Goal: Check status: Verify the current state of an ongoing process or item

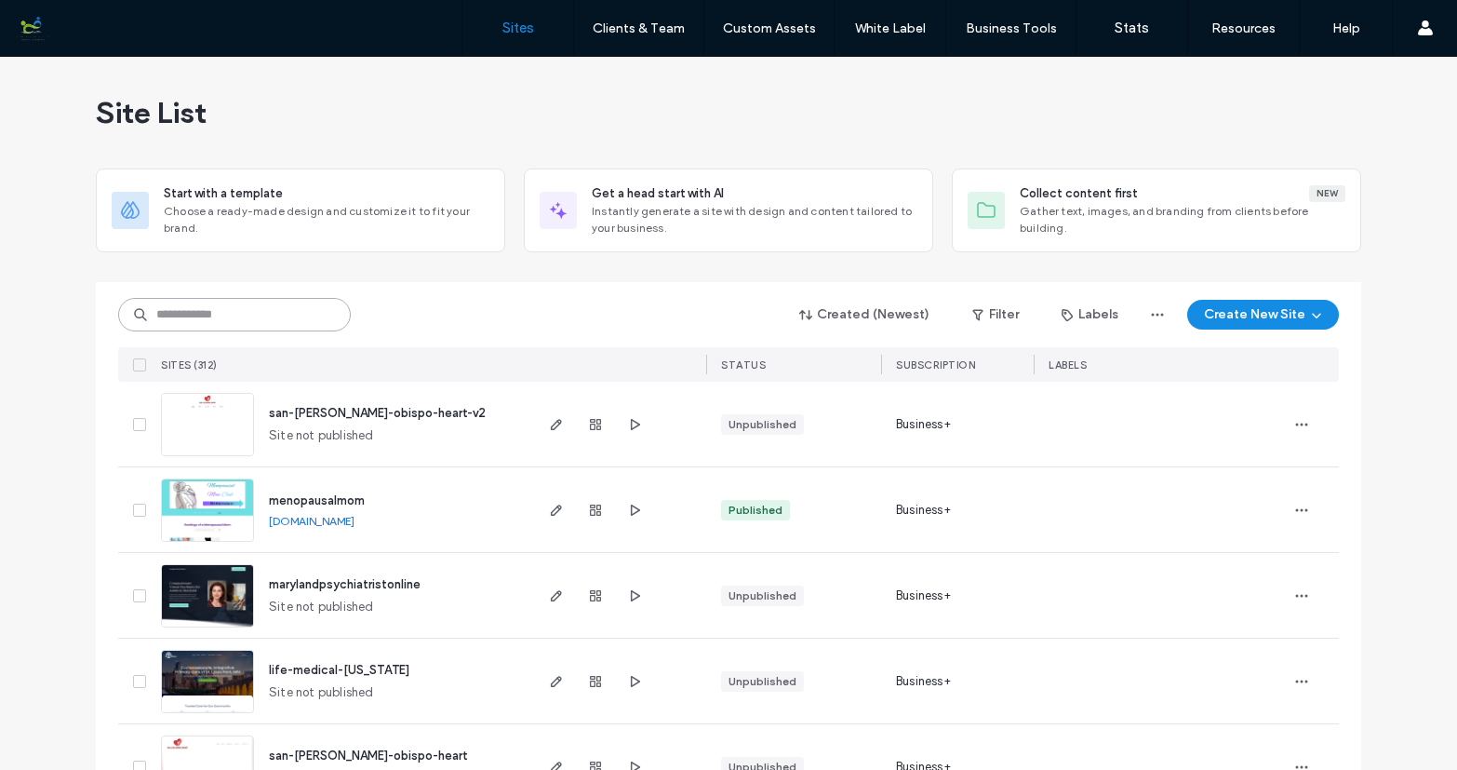
click at [261, 319] on input at bounding box center [234, 314] width 233 height 33
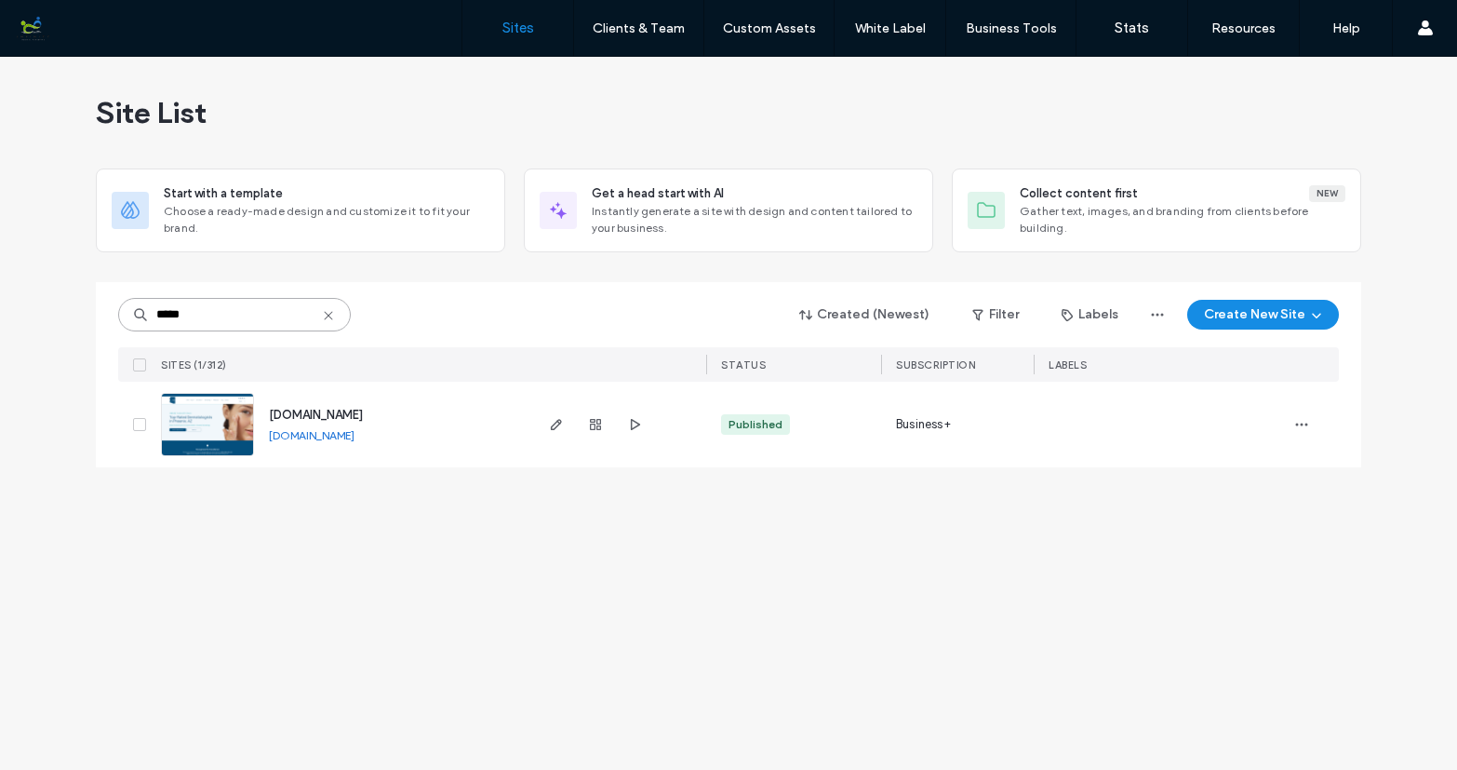
type input "*****"
click at [222, 424] on img at bounding box center [207, 457] width 91 height 127
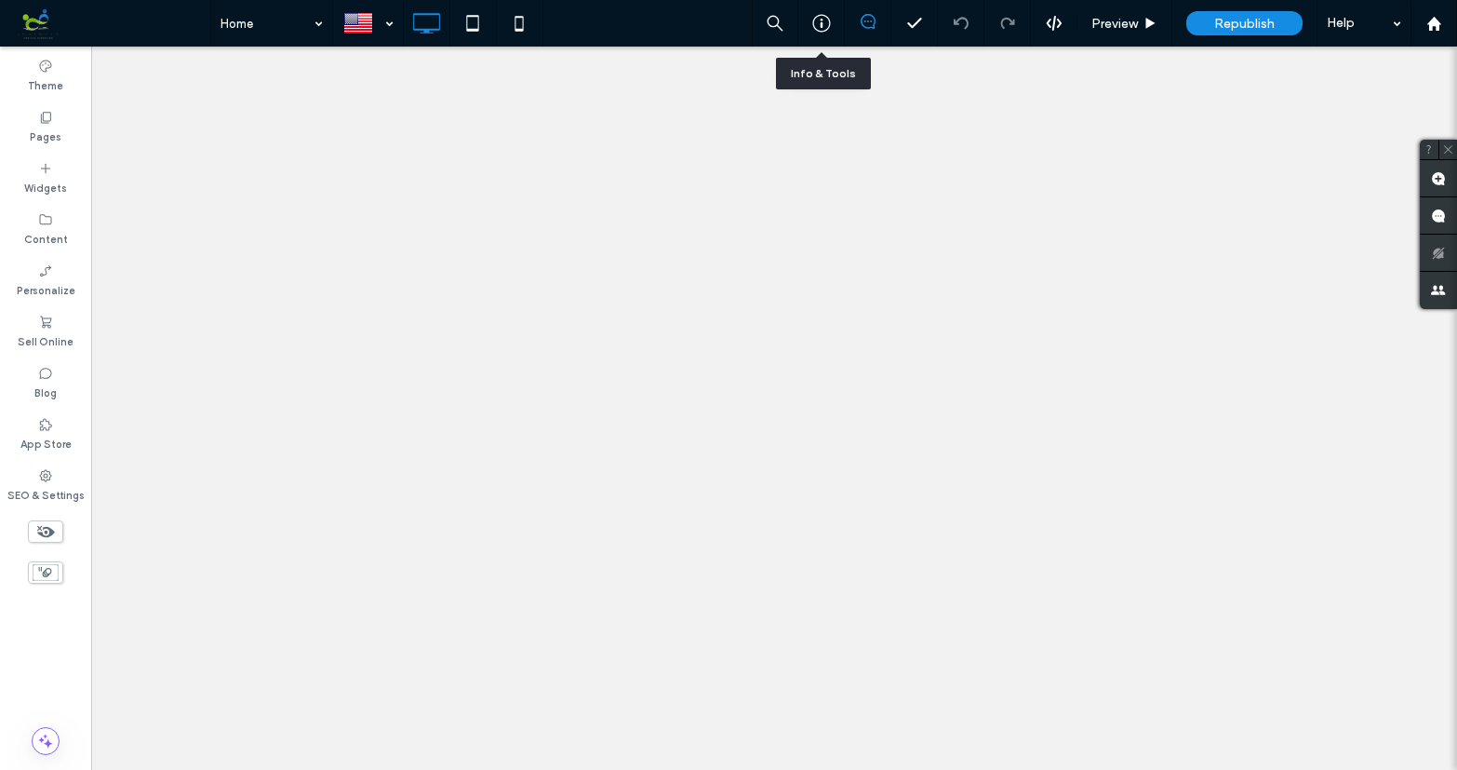
click at [823, 25] on icon at bounding box center [821, 23] width 19 height 19
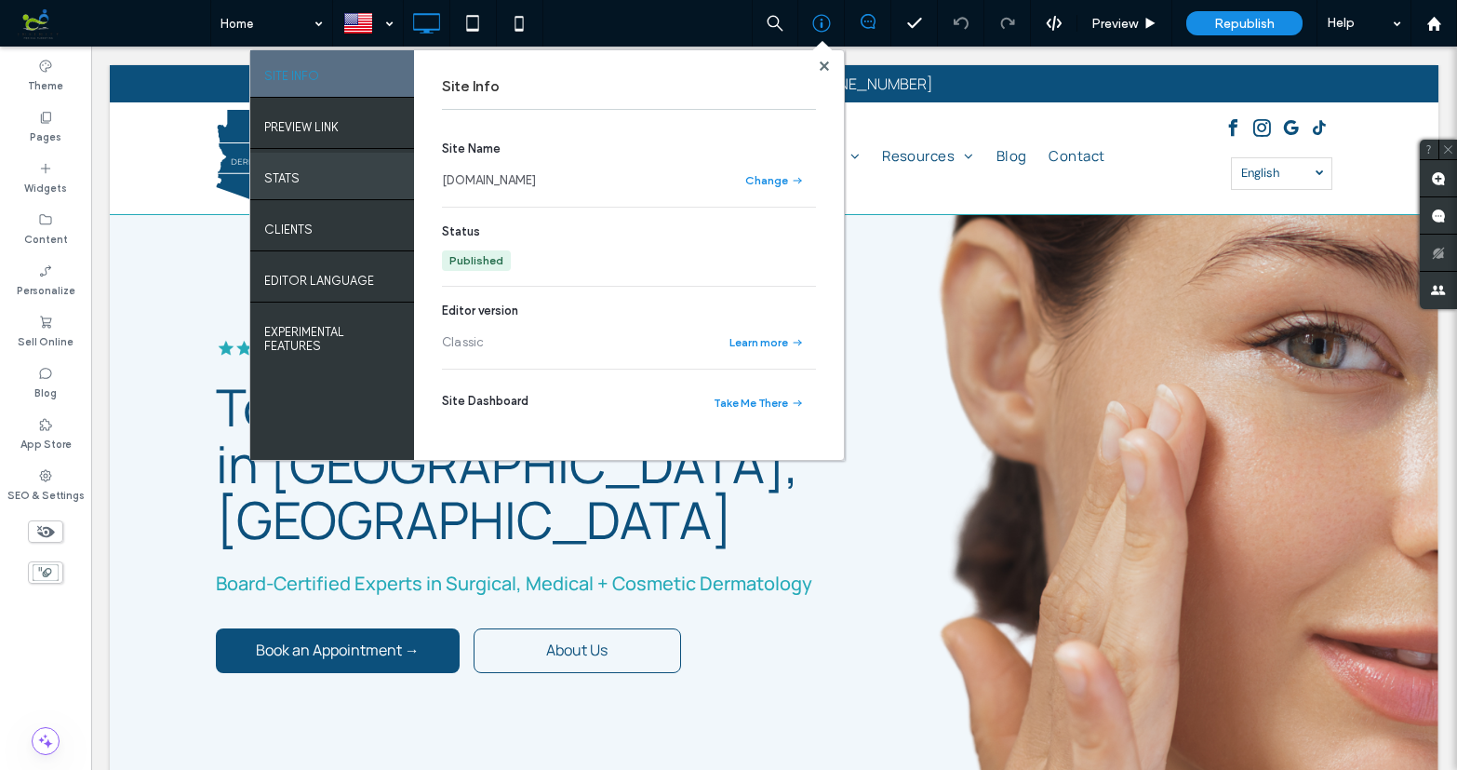
click at [328, 174] on div "STATS" at bounding box center [332, 176] width 164 height 47
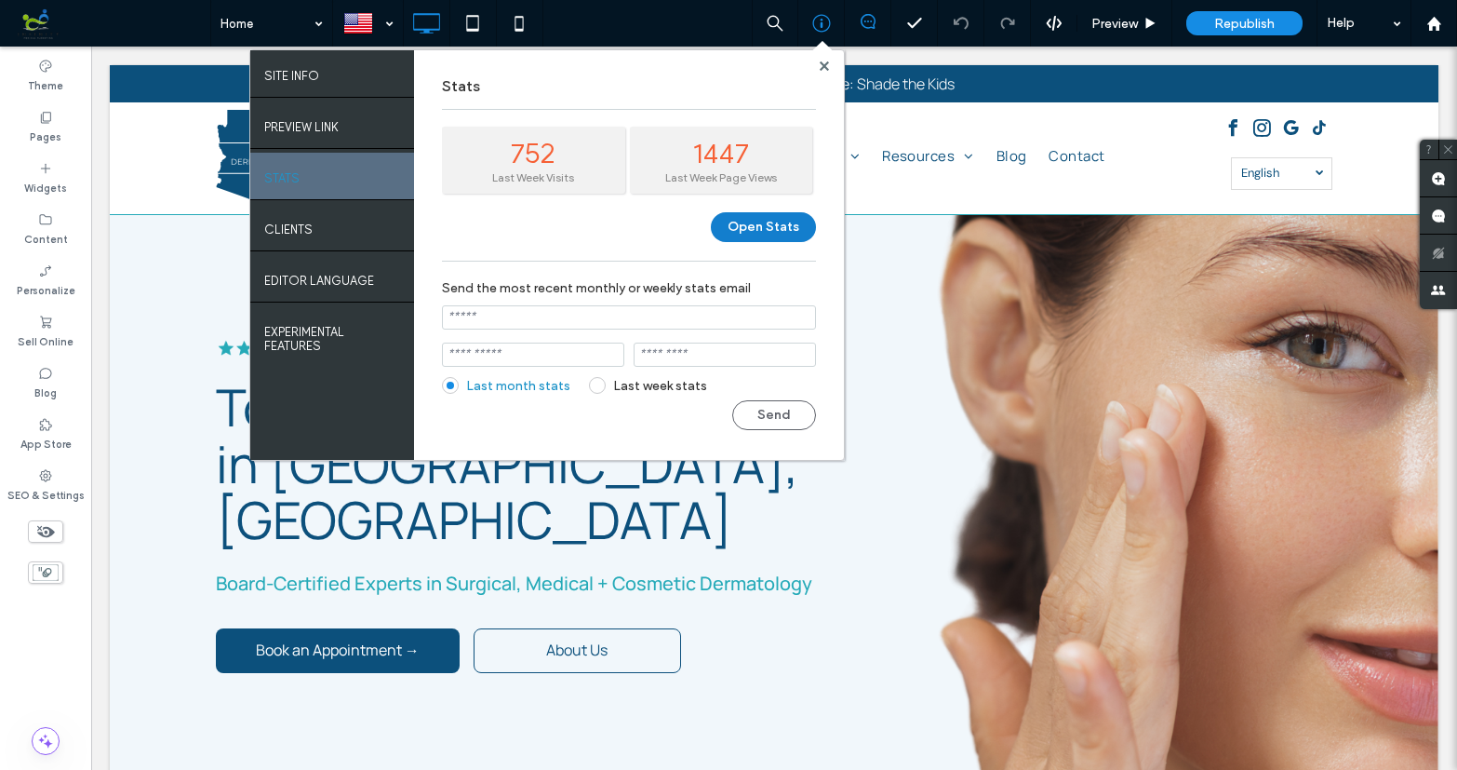
click at [773, 225] on button "Open Stats" at bounding box center [763, 227] width 105 height 30
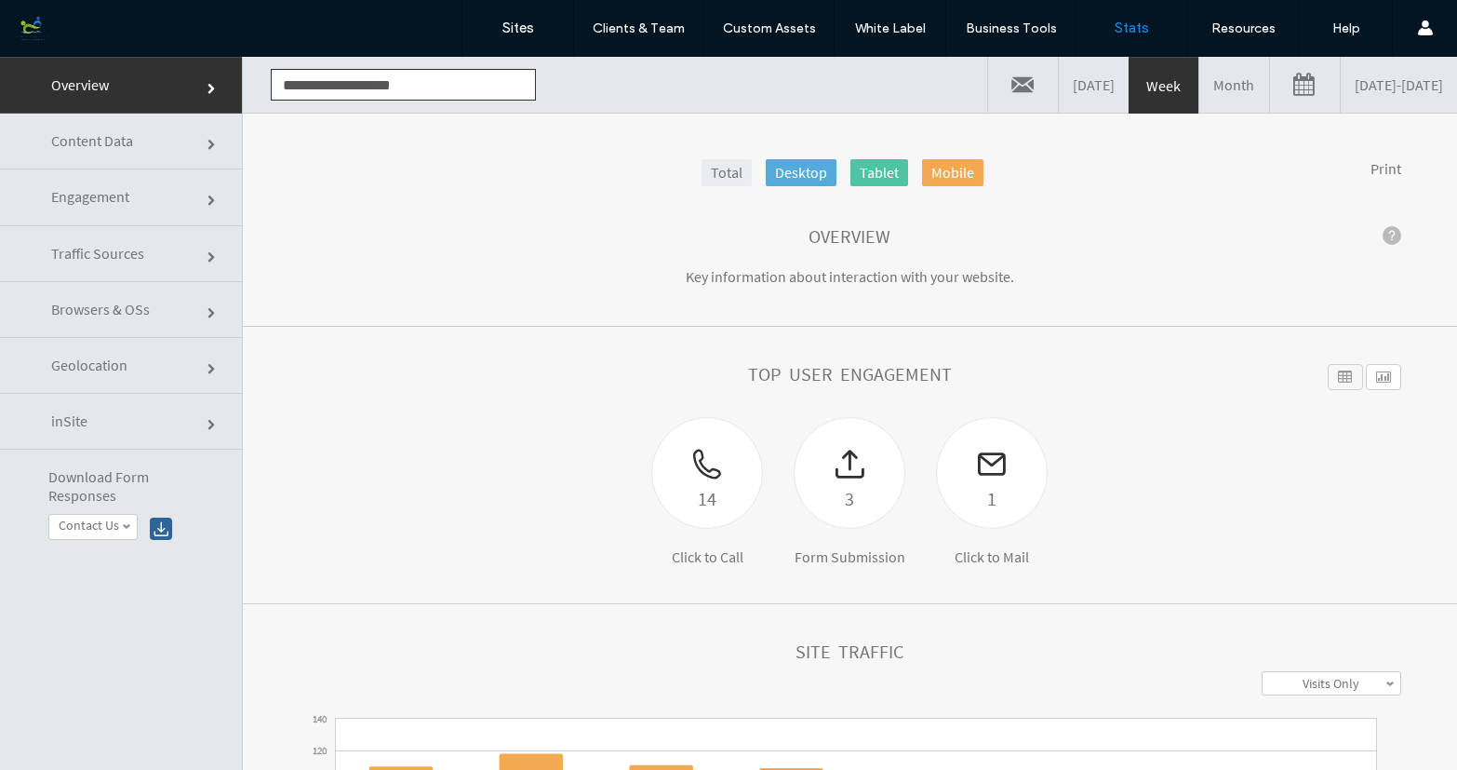
click link
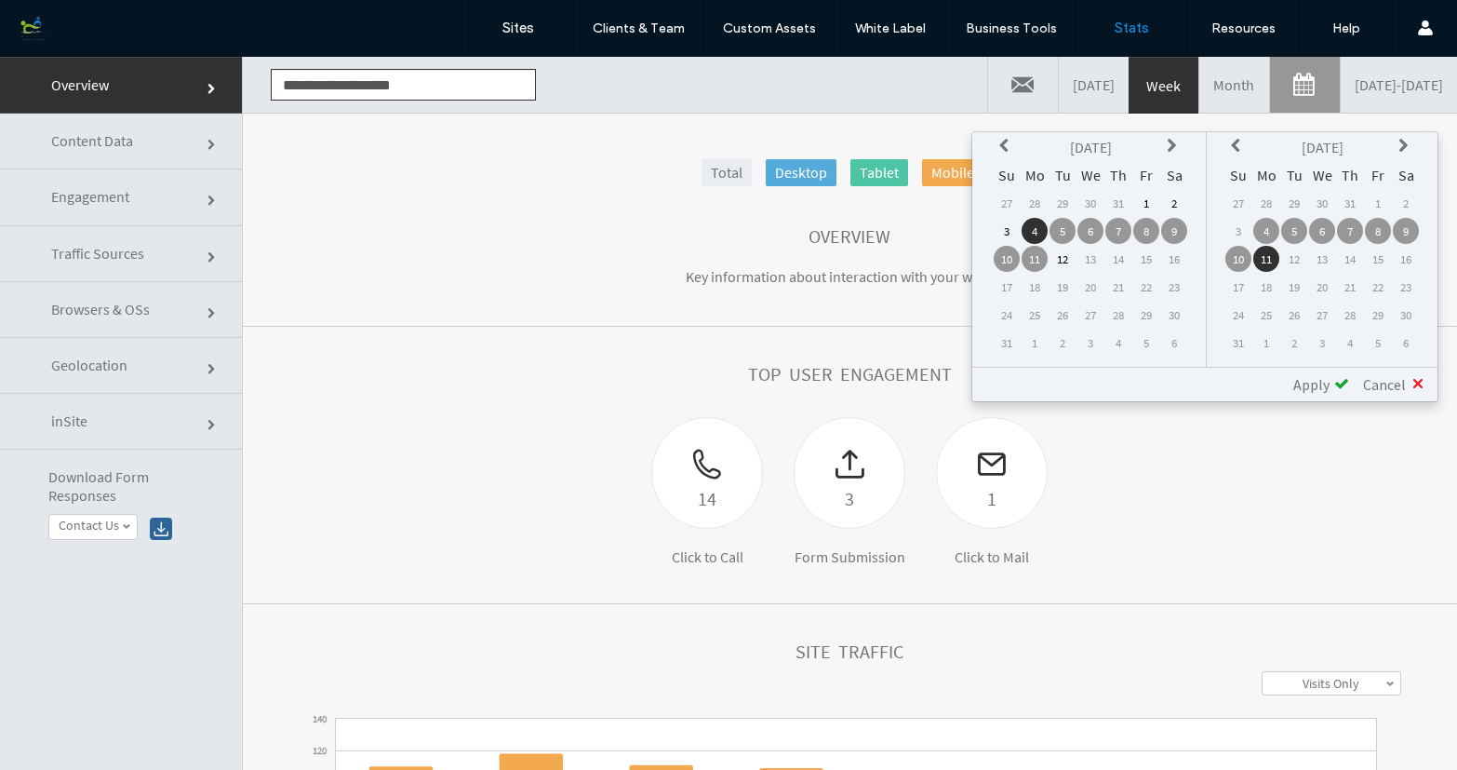
click at [1004, 141] on icon at bounding box center [1006, 146] width 15 height 15
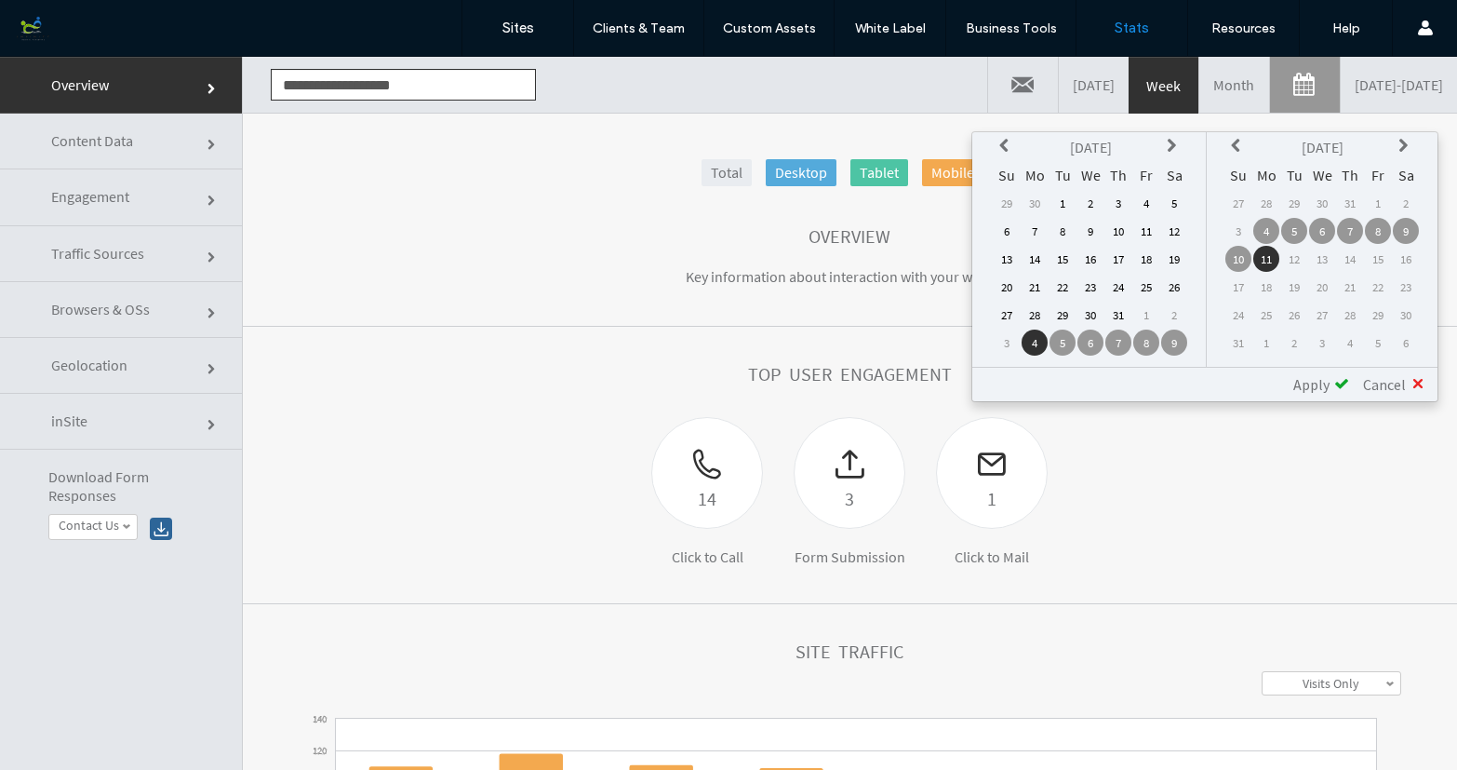
click at [1118, 281] on td "24" at bounding box center [1118, 287] width 26 height 26
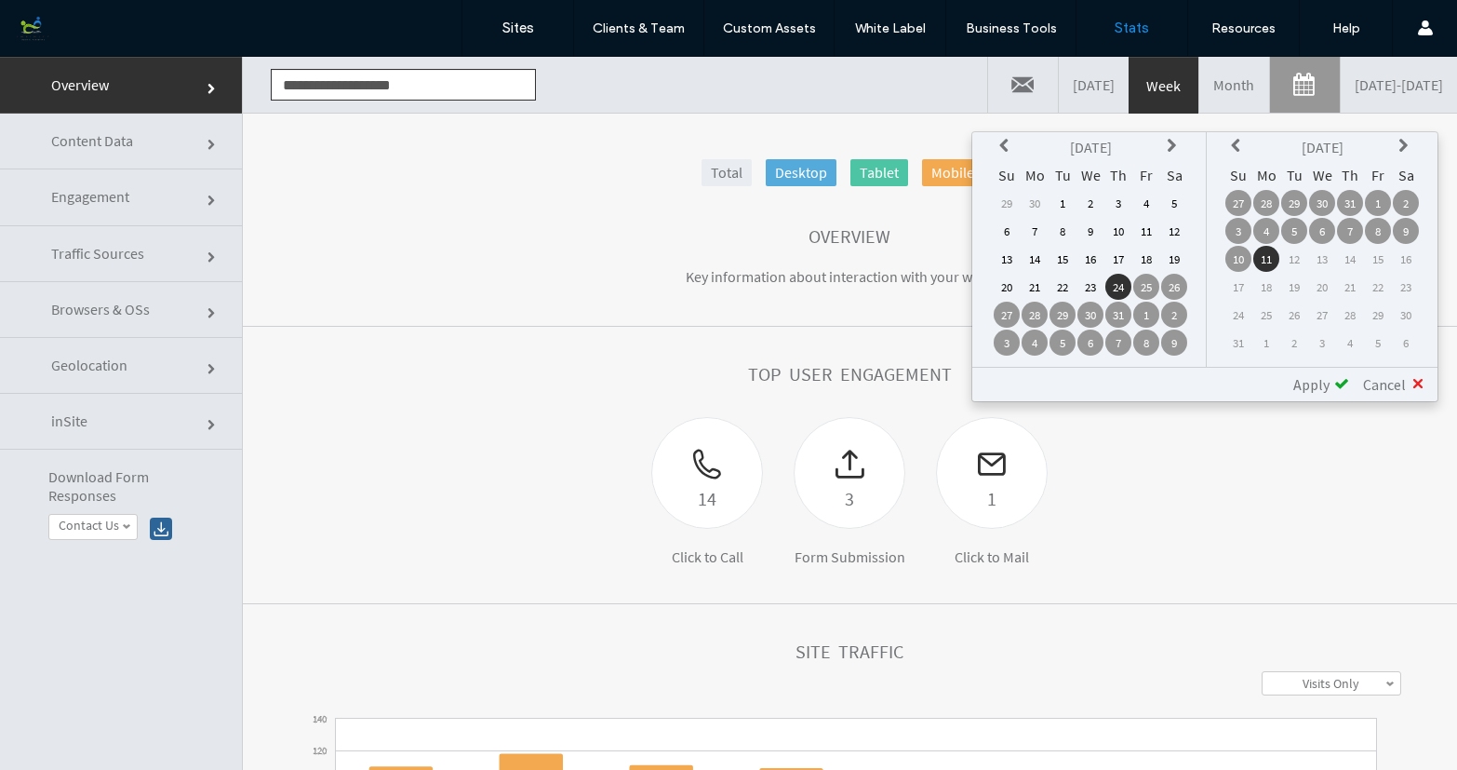
click at [1318, 380] on span "Apply" at bounding box center [1311, 384] width 36 height 19
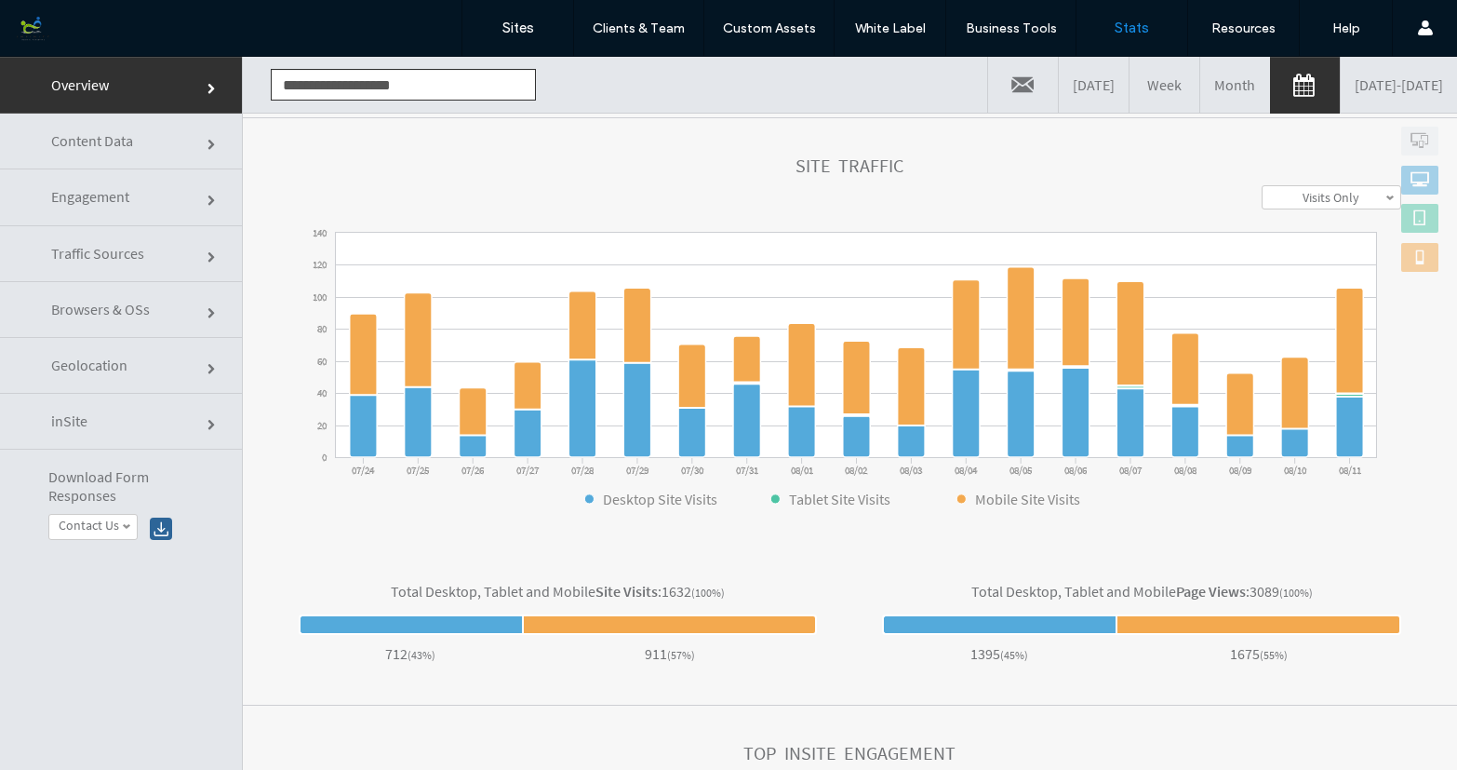
scroll to position [513, 0]
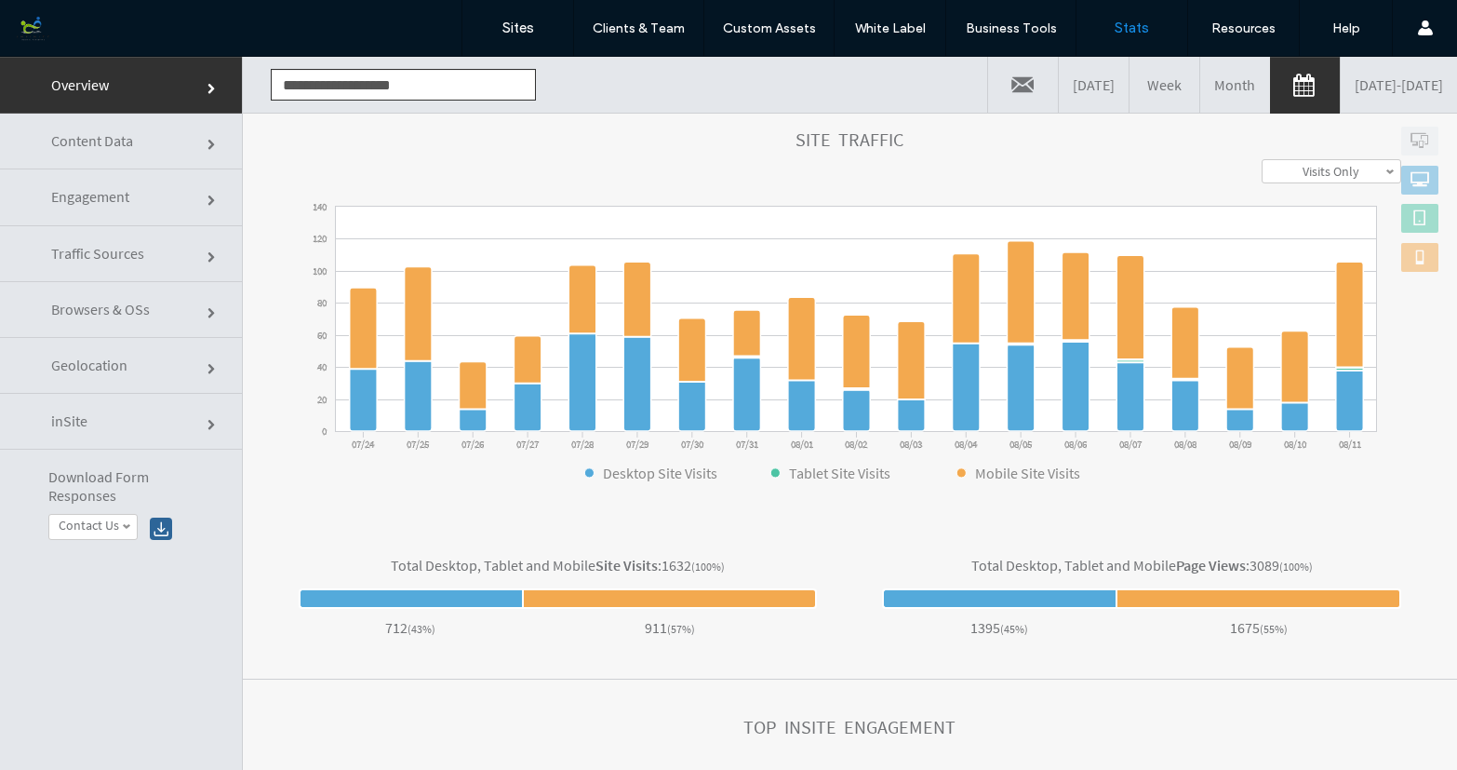
click link "Traffic Sources"
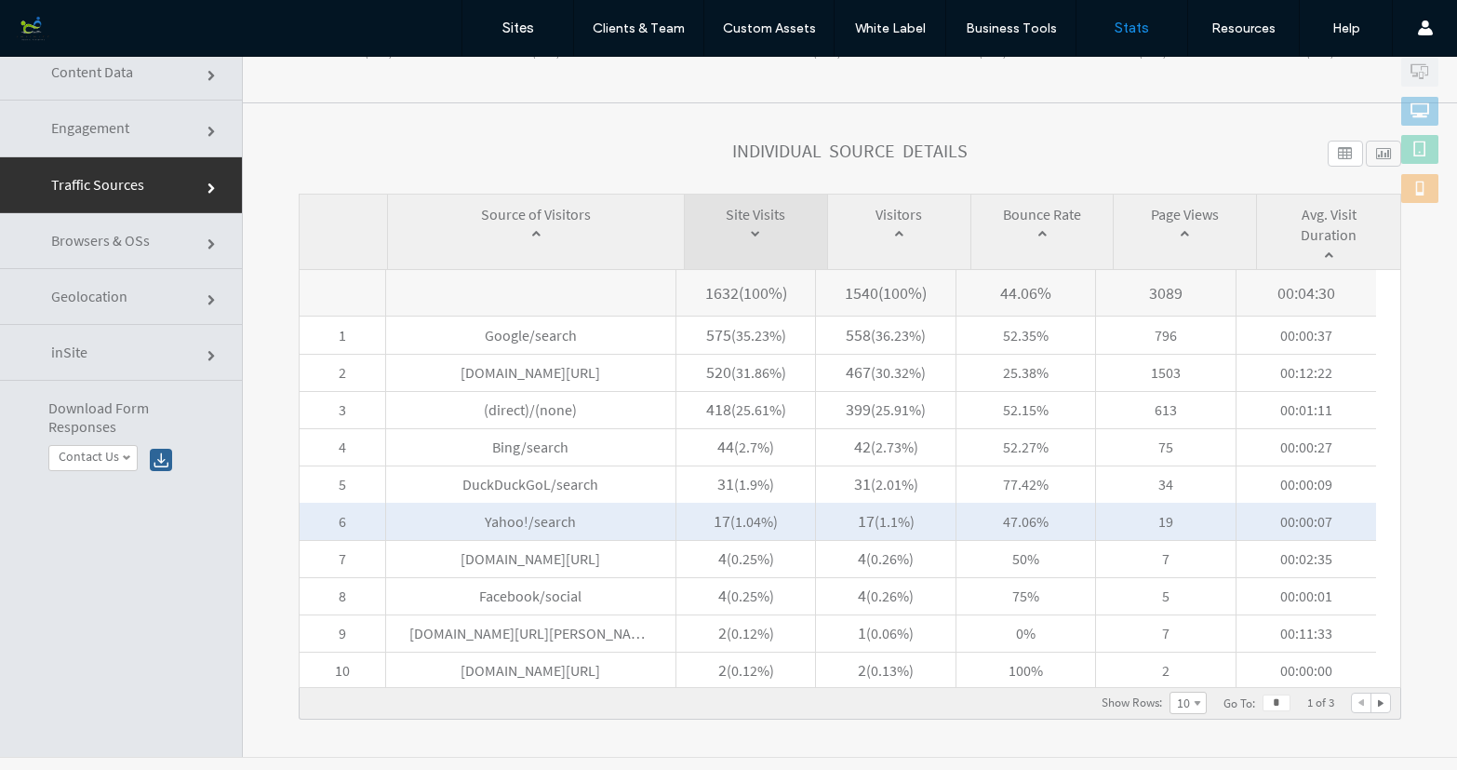
scroll to position [94, 0]
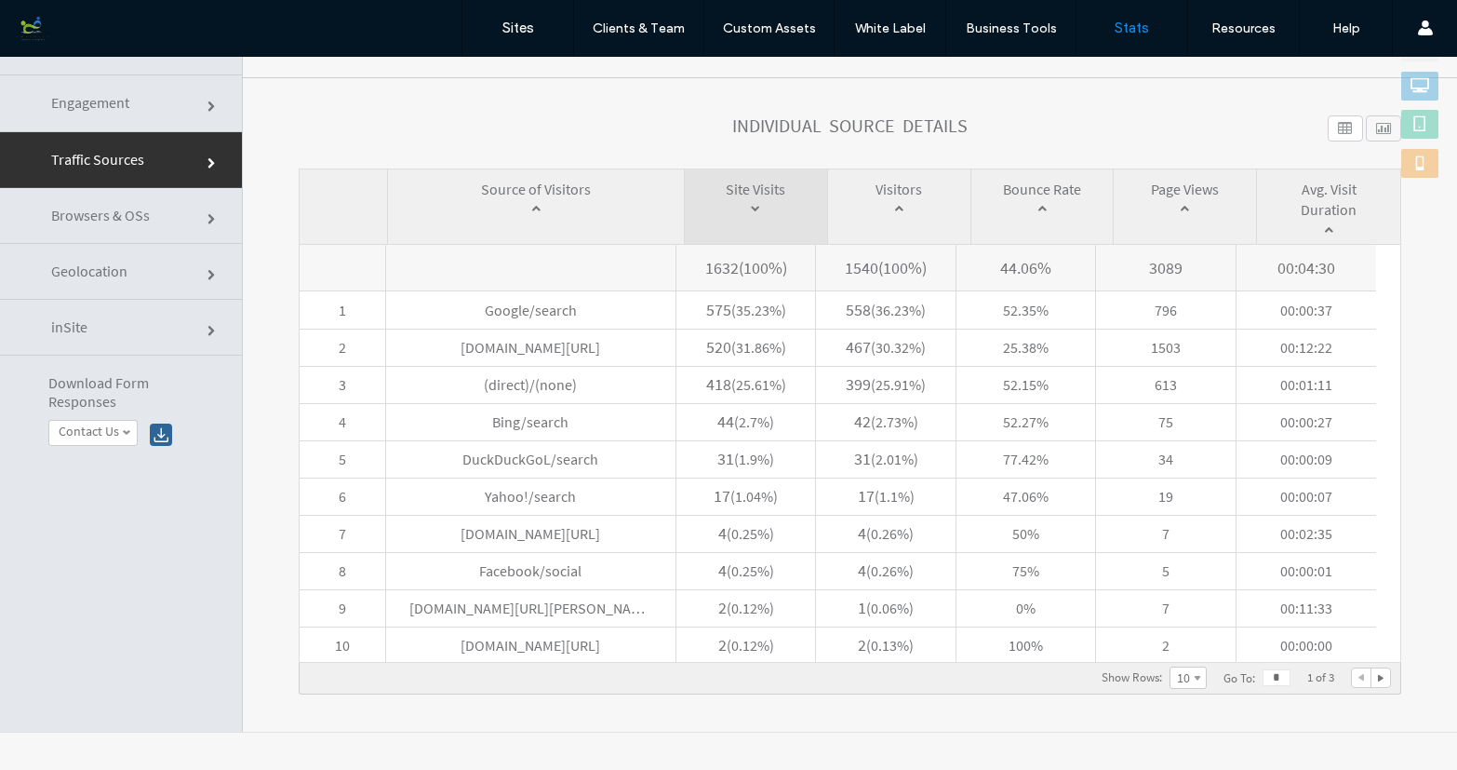
click at [1194, 677] on span at bounding box center [1197, 680] width 7 height 8
click at [1171, 655] on link "20" at bounding box center [1188, 650] width 35 height 22
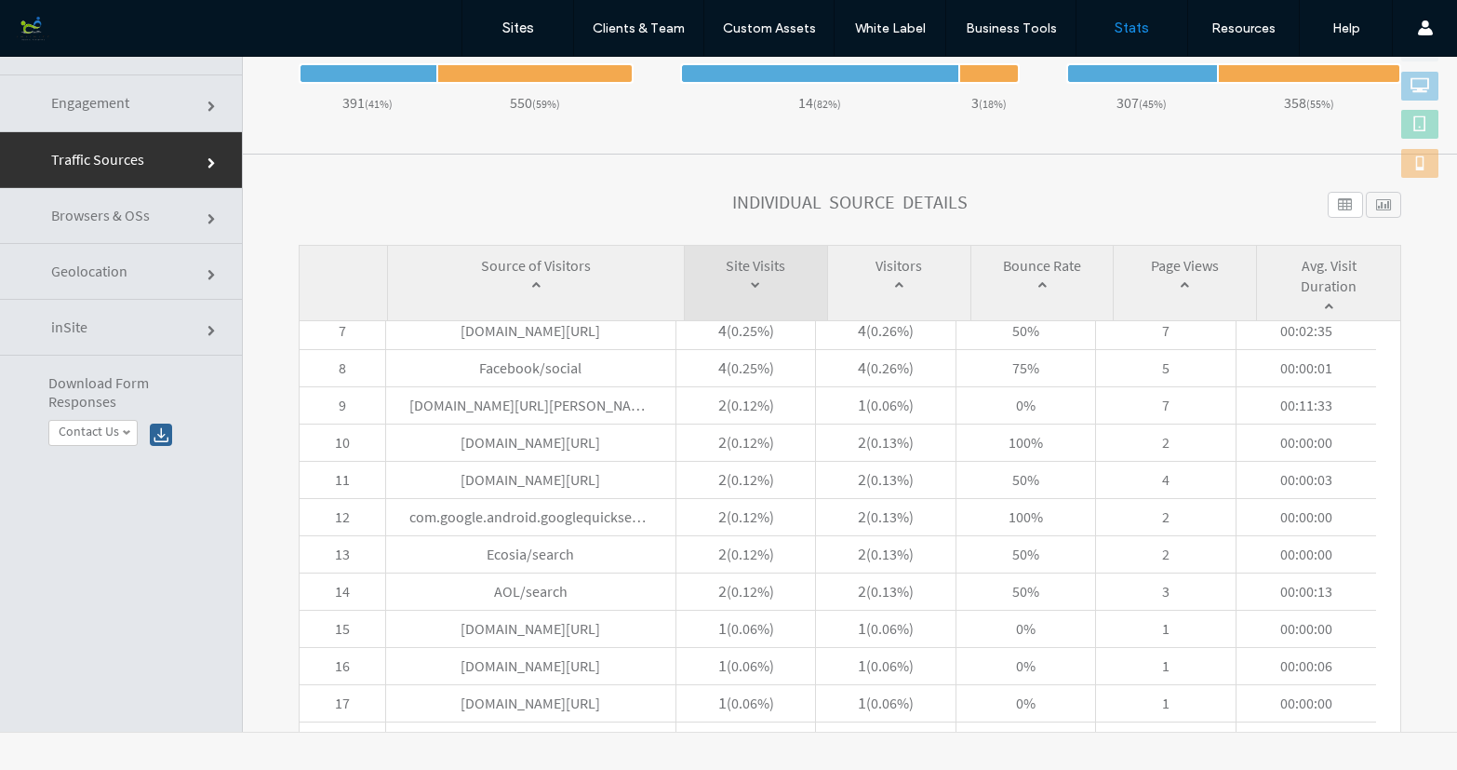
scroll to position [706, 0]
click link "inSite"
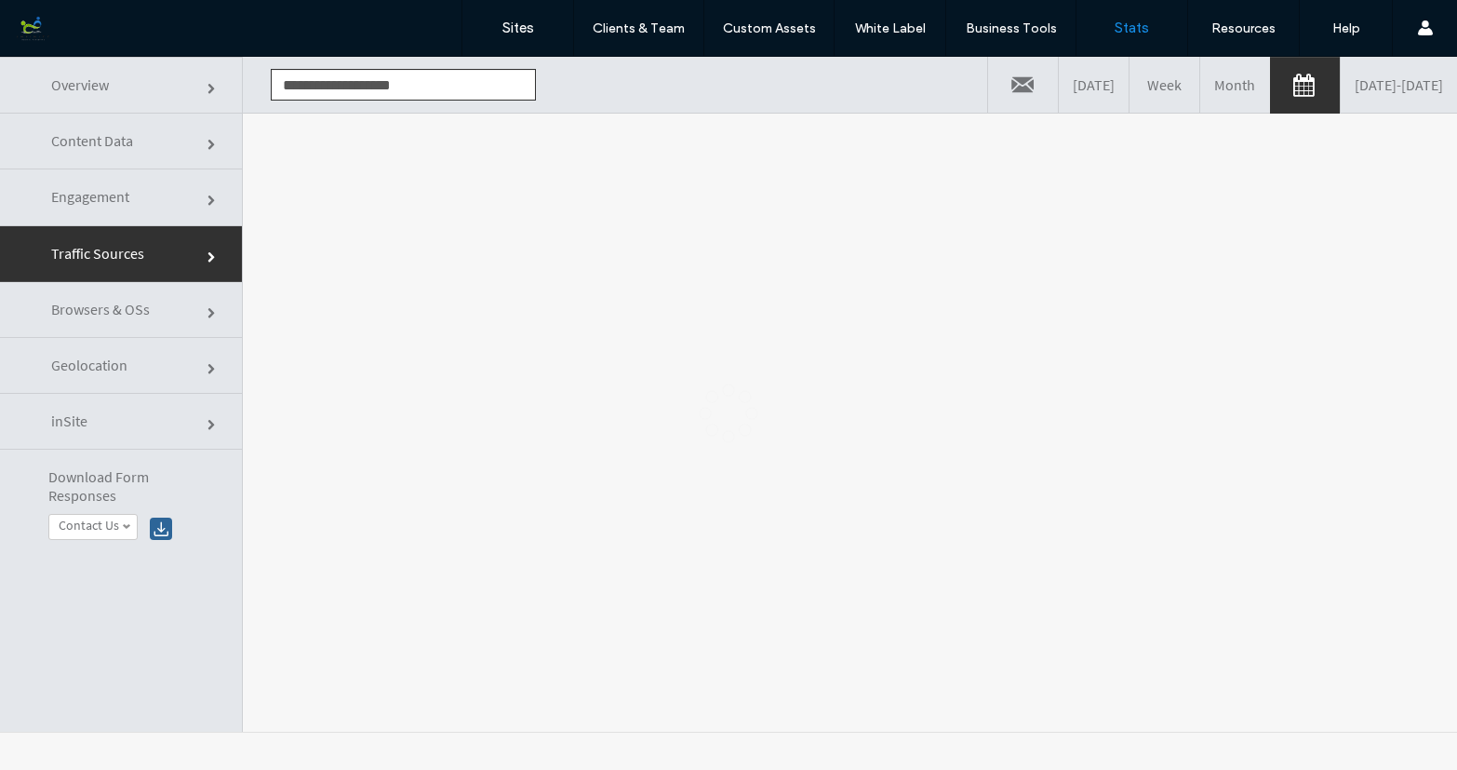
scroll to position [0, 0]
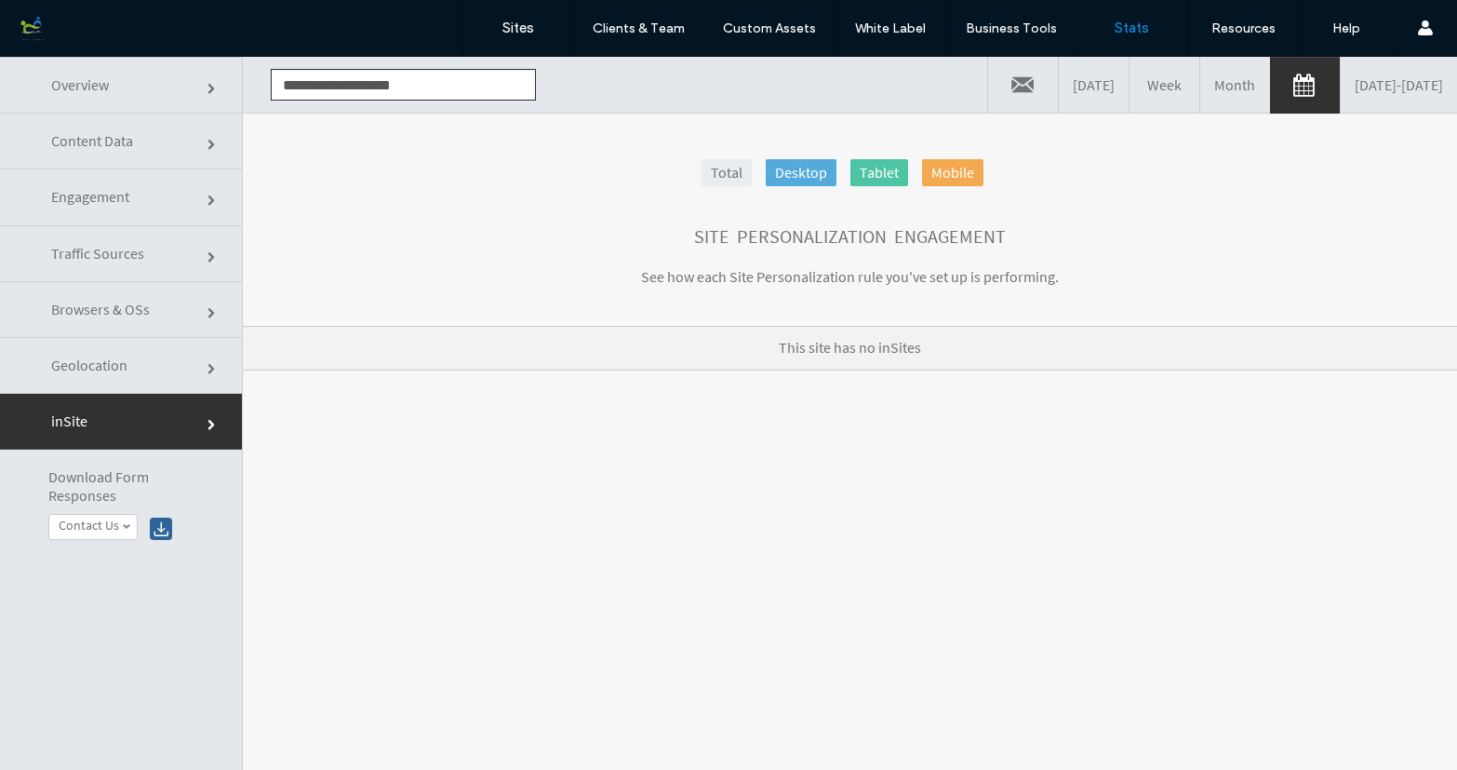
click at [208, 195] on span "Engagement" at bounding box center [213, 200] width 11 height 11
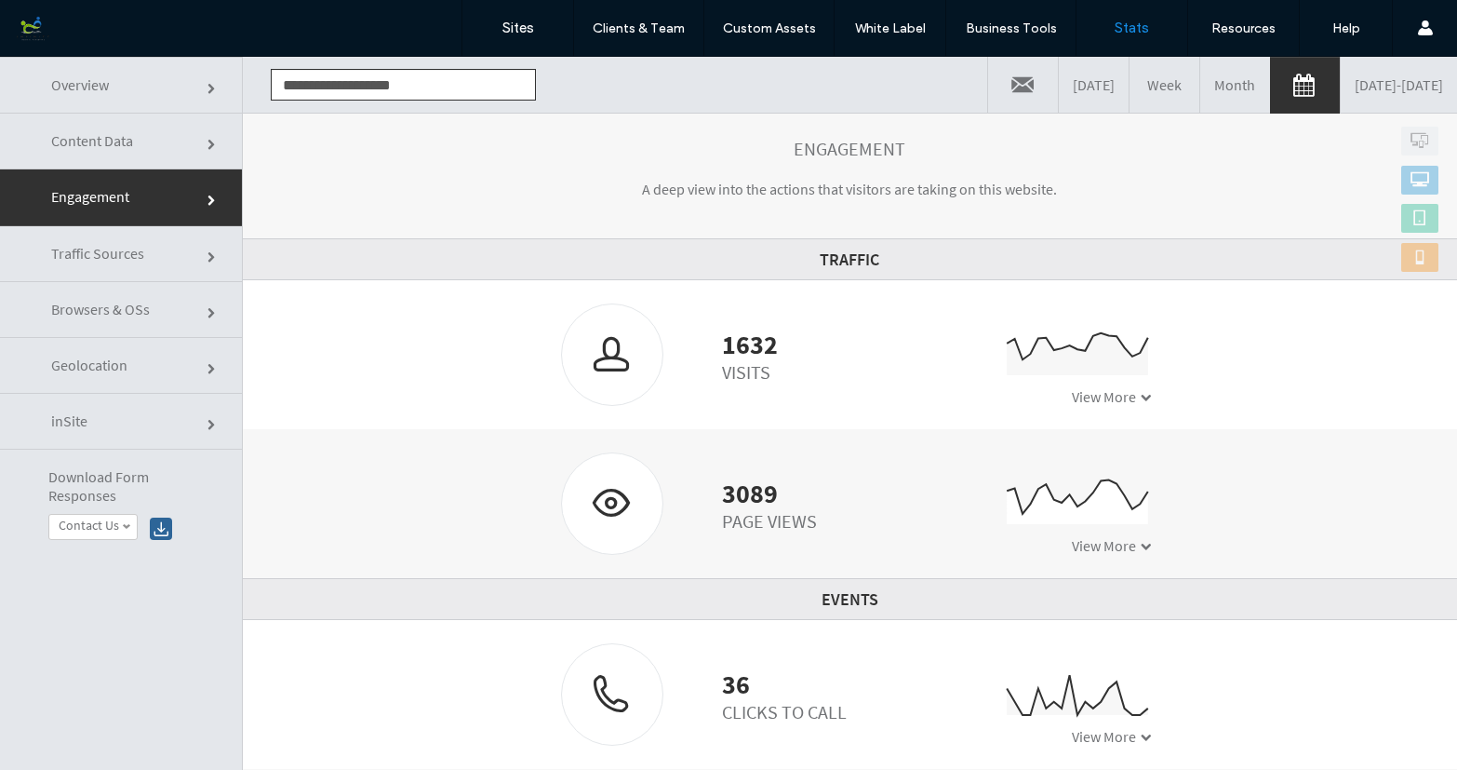
scroll to position [82, 0]
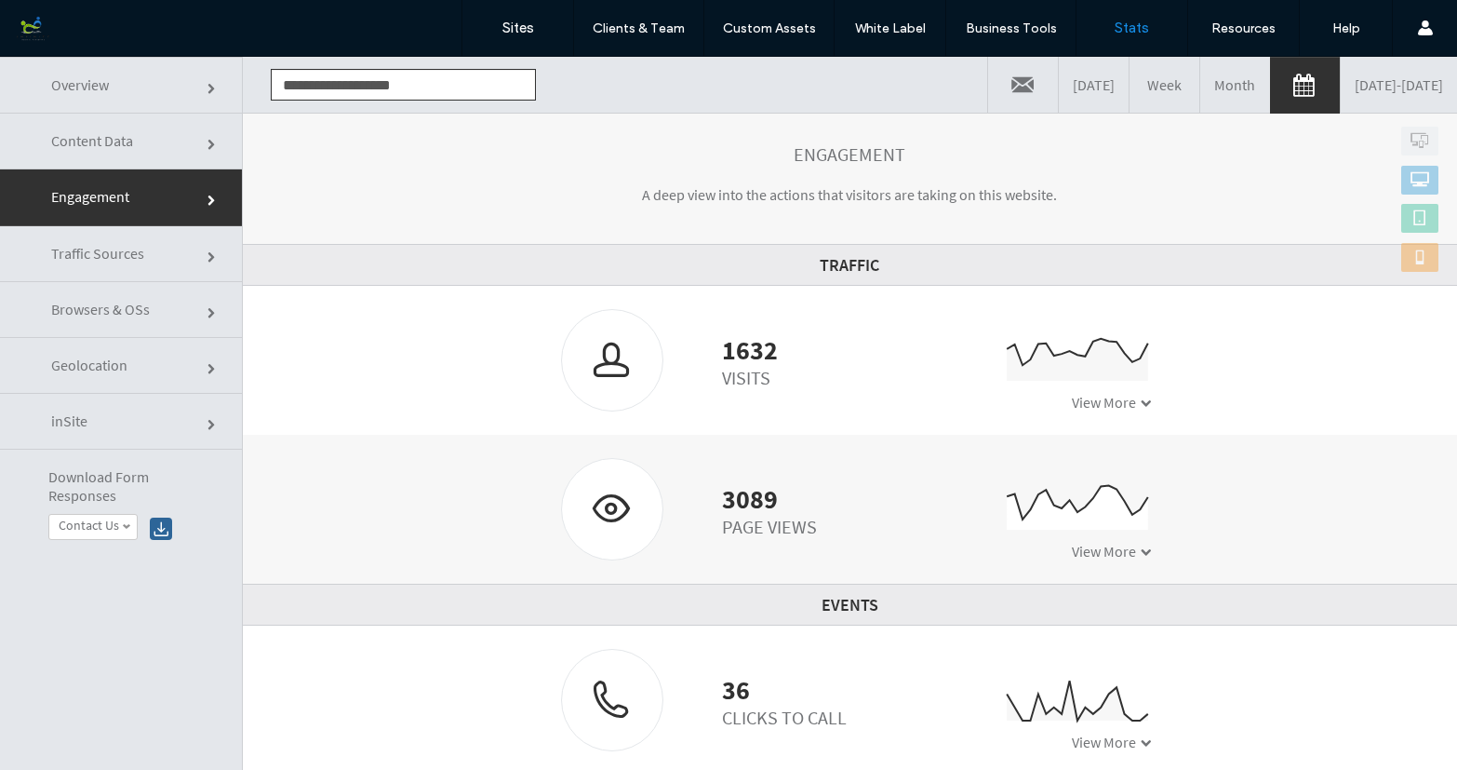
click at [208, 252] on span "Traffic Sources" at bounding box center [213, 257] width 11 height 11
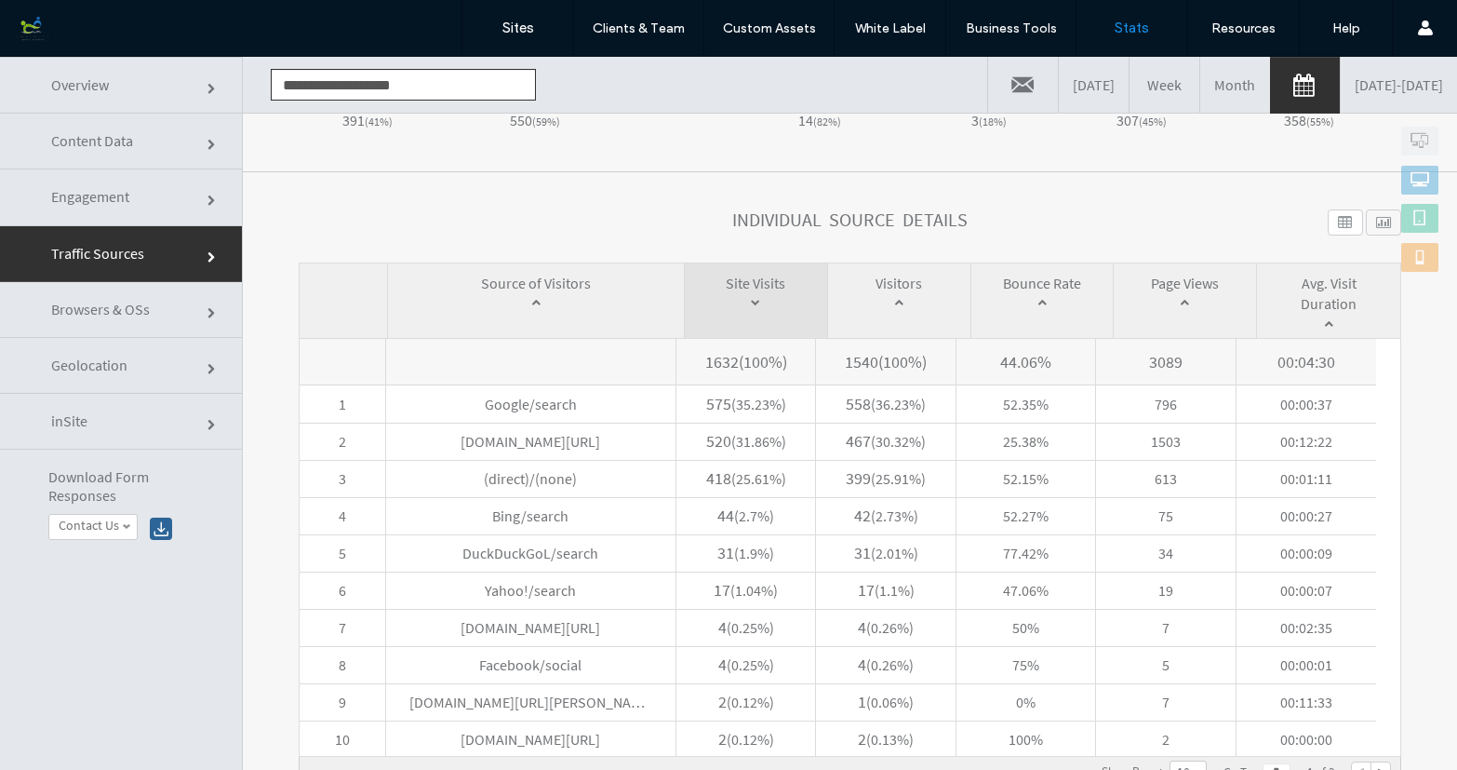
scroll to position [94, 0]
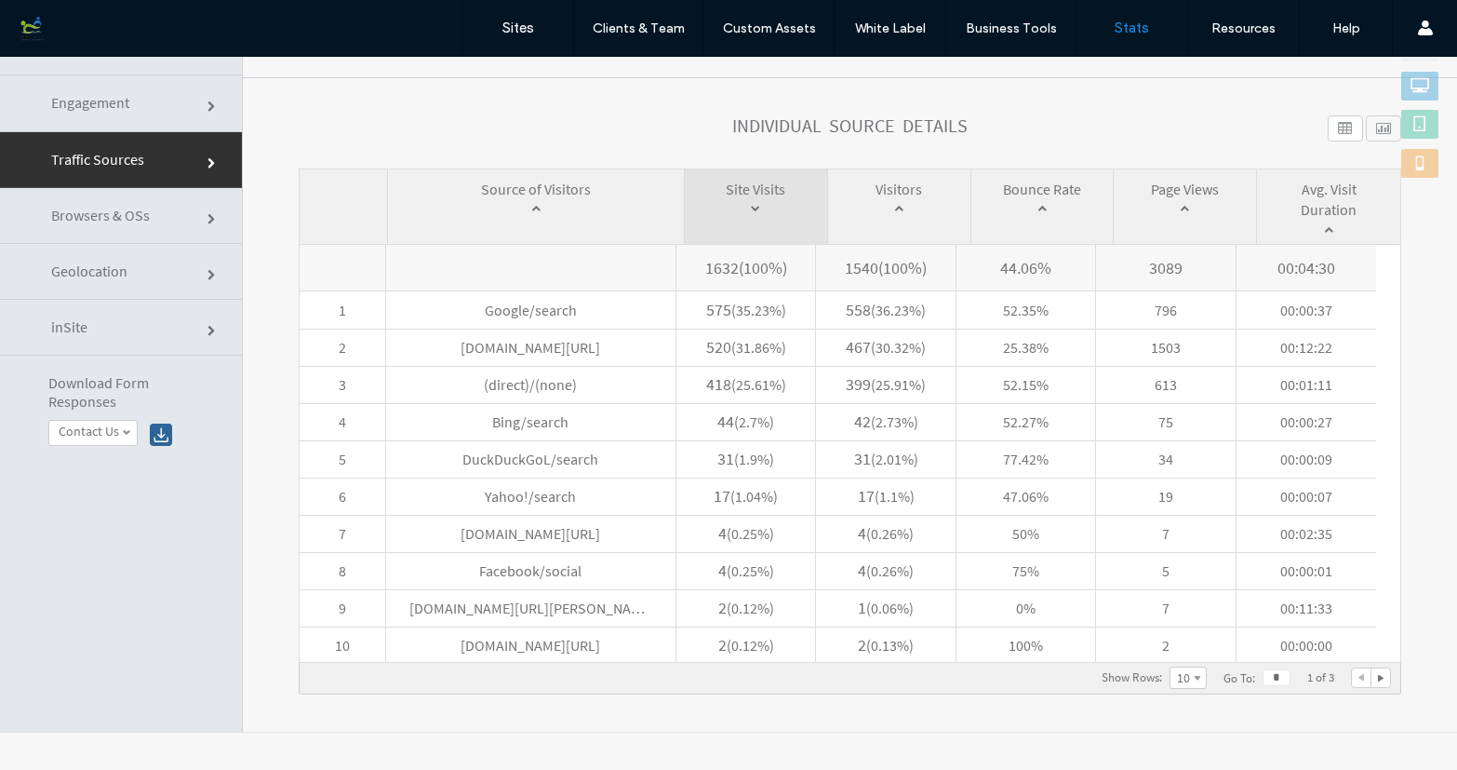
click at [1372, 681] on div at bounding box center [1381, 677] width 19 height 19
click at [1372, 675] on div at bounding box center [1381, 677] width 19 height 19
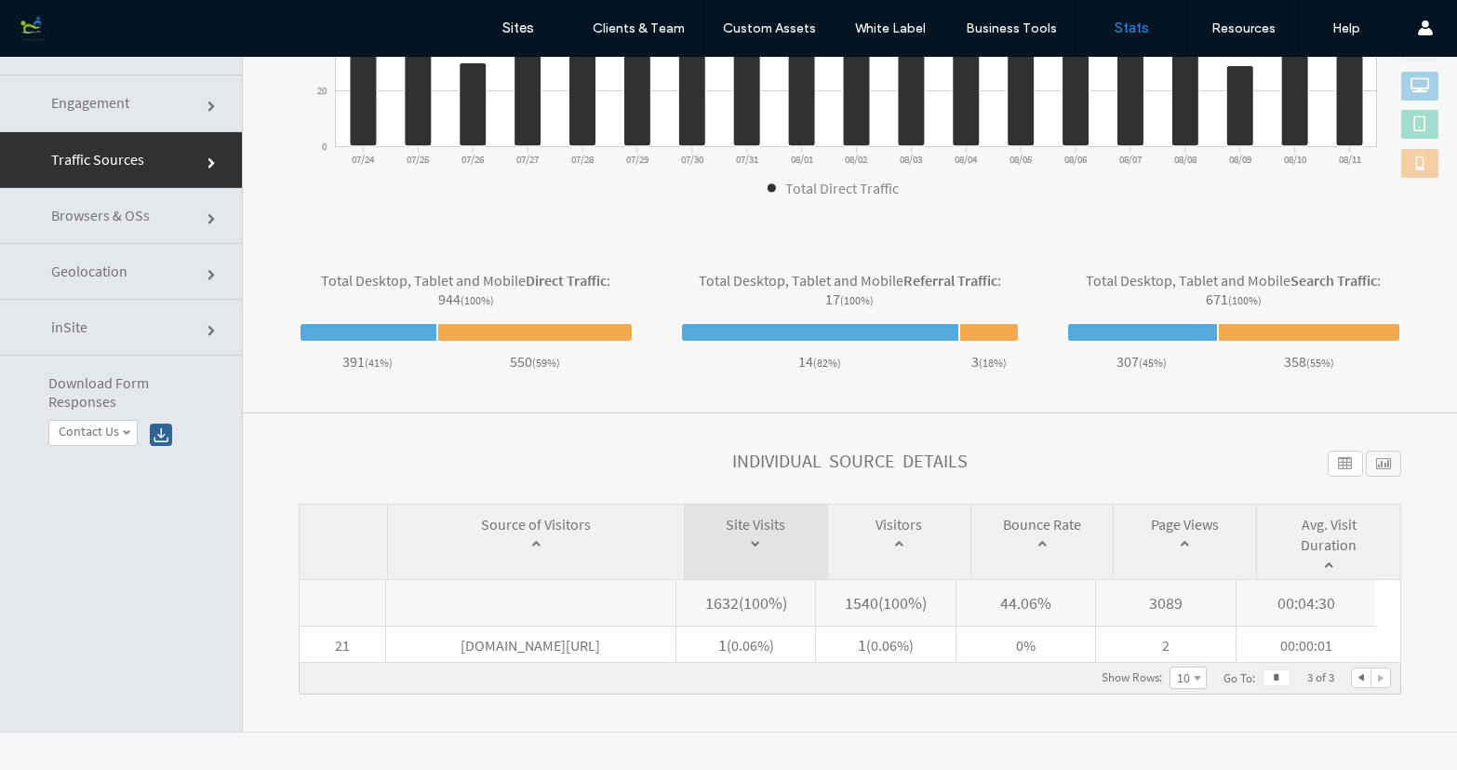
click at [1352, 677] on div at bounding box center [1361, 677] width 19 height 19
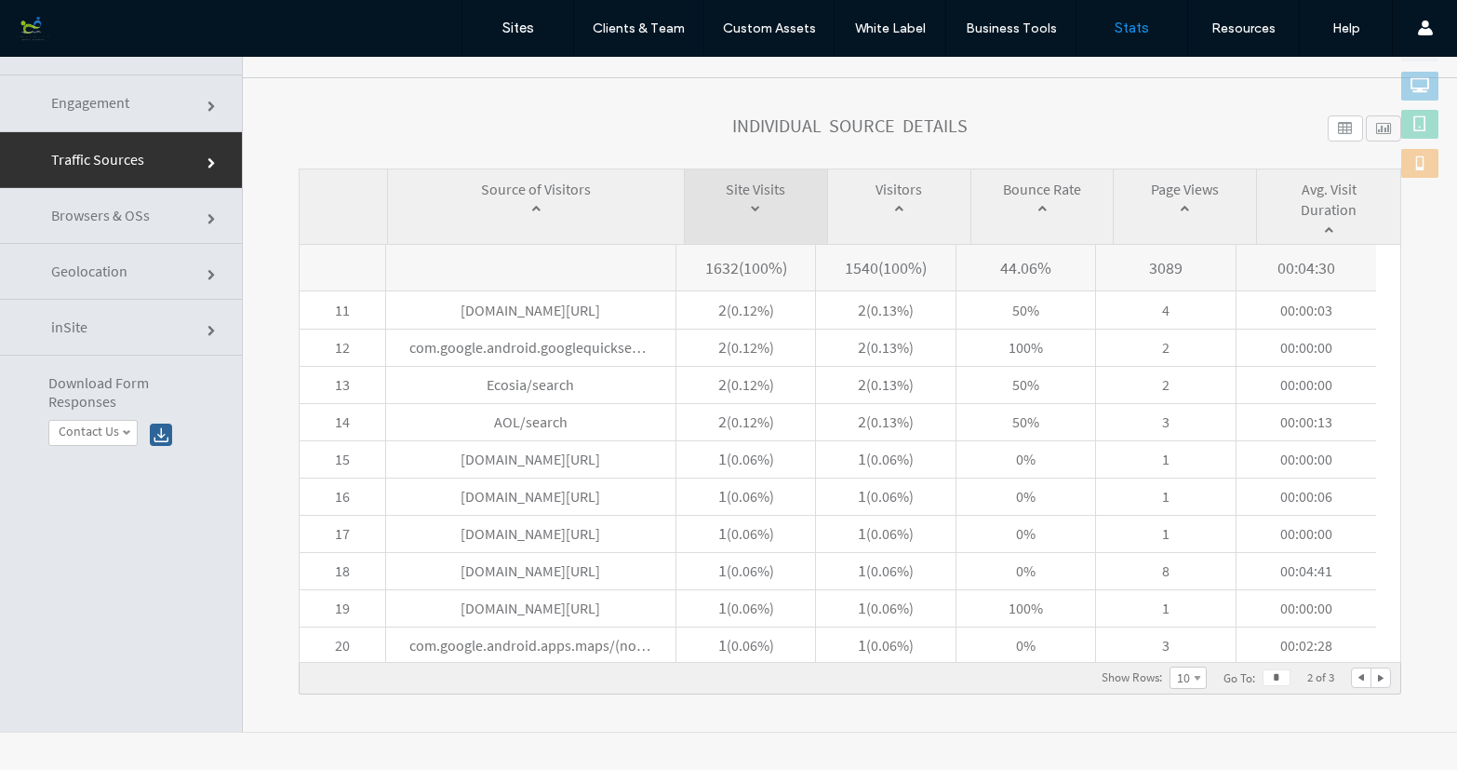
click at [1336, 677] on div "Show Rows : * ** ** ** 10 5 10 15 20 Go To : * 2 of 3" at bounding box center [850, 679] width 1103 height 32
click at [1352, 677] on div at bounding box center [1361, 677] width 19 height 19
type input "*"
